Goal: Task Accomplishment & Management: Manage account settings

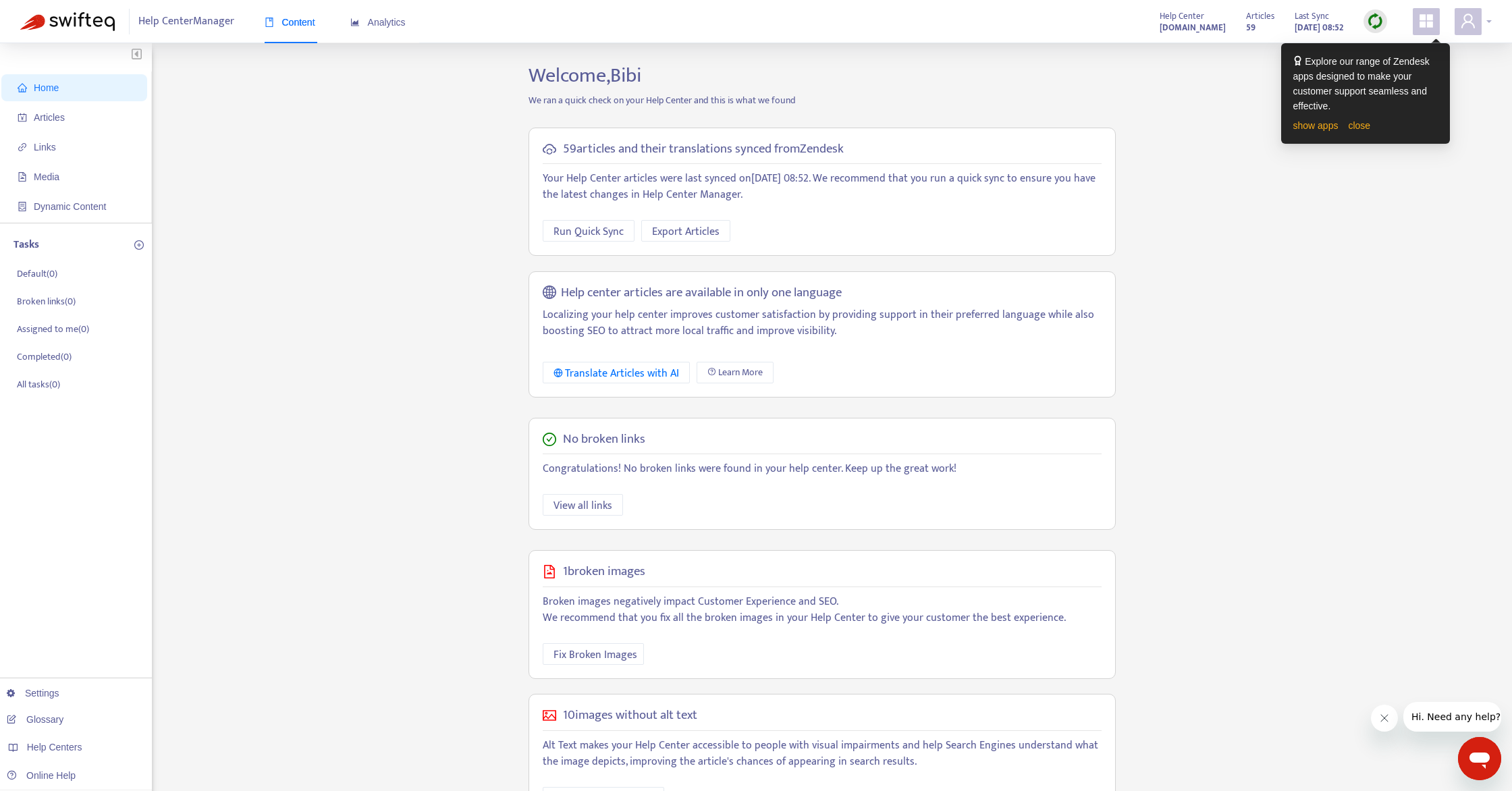
click at [1456, 23] on span at bounding box center [1469, 22] width 27 height 27
click at [1438, 178] on link "Manage Billing" at bounding box center [1410, 186] width 73 height 16
